Goal: Information Seeking & Learning: Learn about a topic

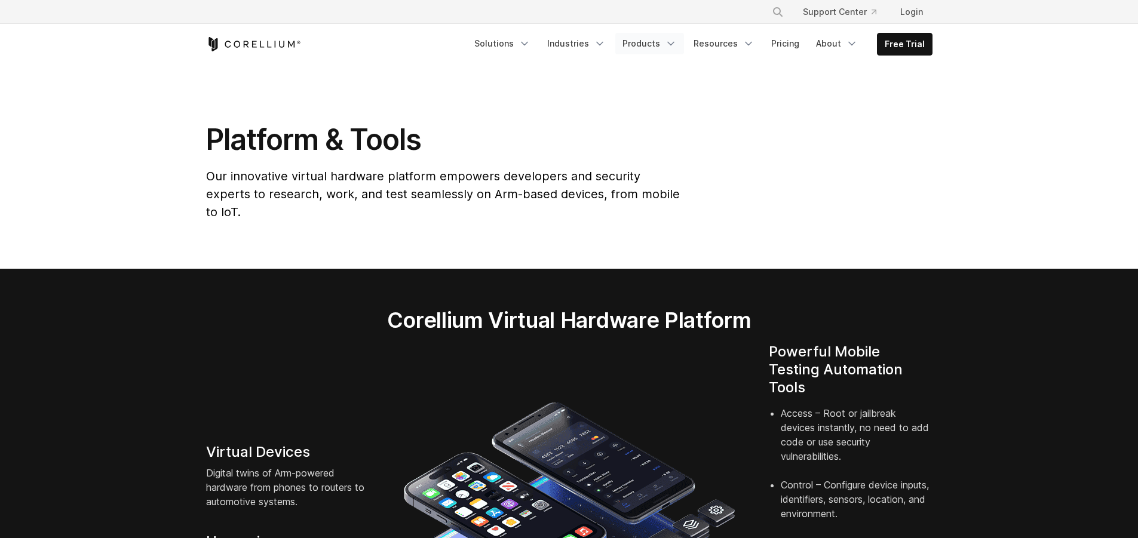
click at [641, 47] on link "Products" at bounding box center [649, 43] width 69 height 21
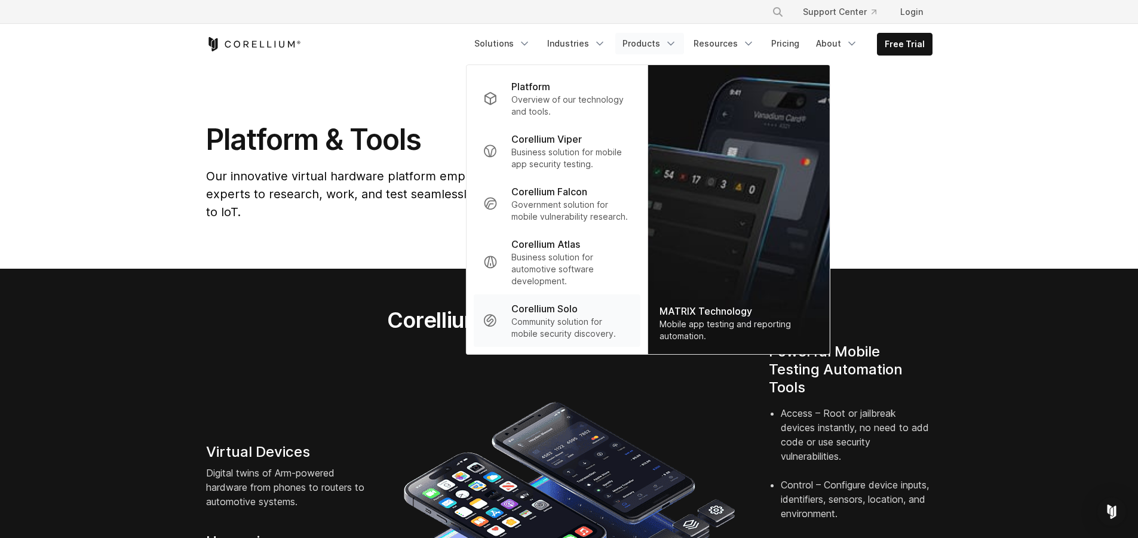
click at [555, 316] on p "Community solution for mobile security discovery." at bounding box center [570, 328] width 119 height 24
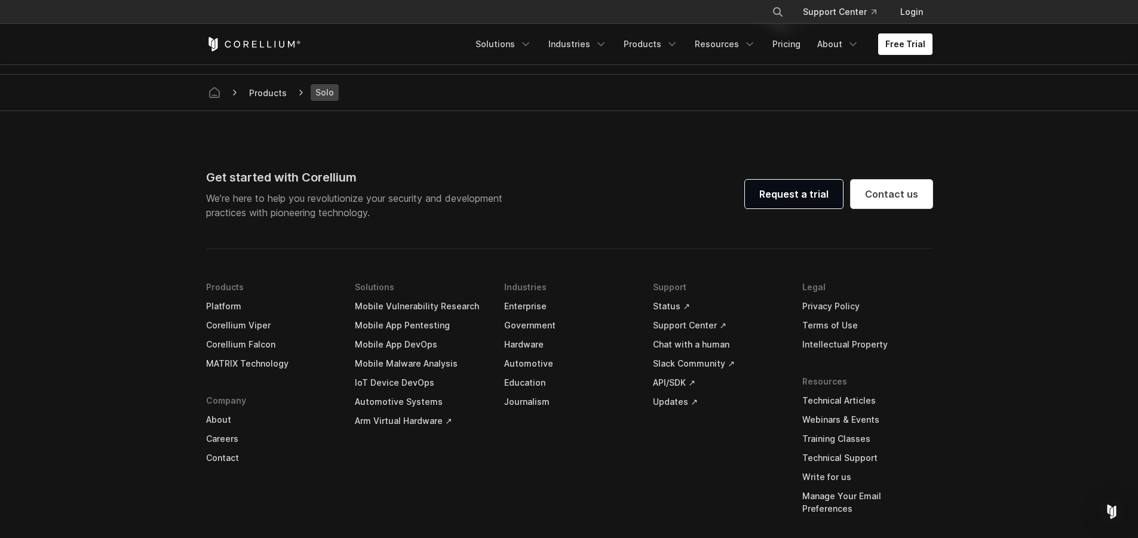
scroll to position [2485, 0]
